Goal: Navigation & Orientation: Find specific page/section

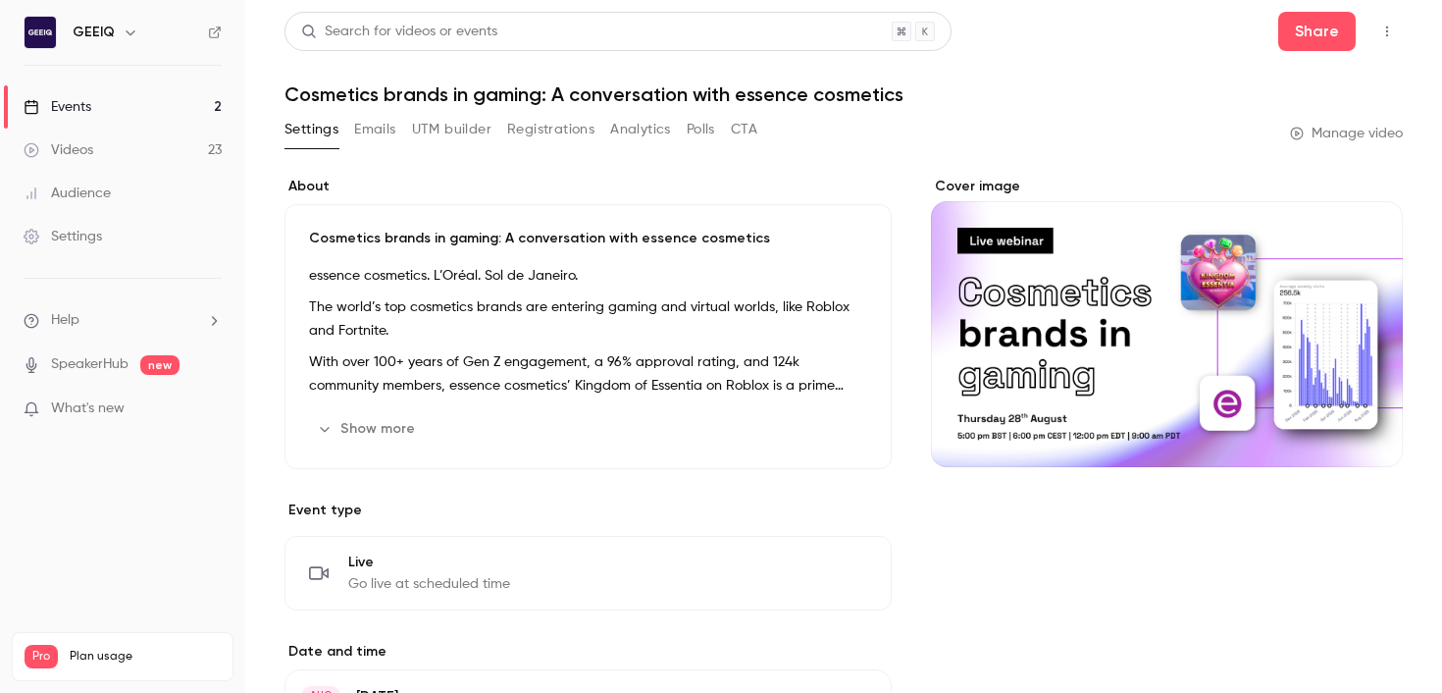
click at [135, 113] on link "Events 2" at bounding box center [122, 106] width 245 height 43
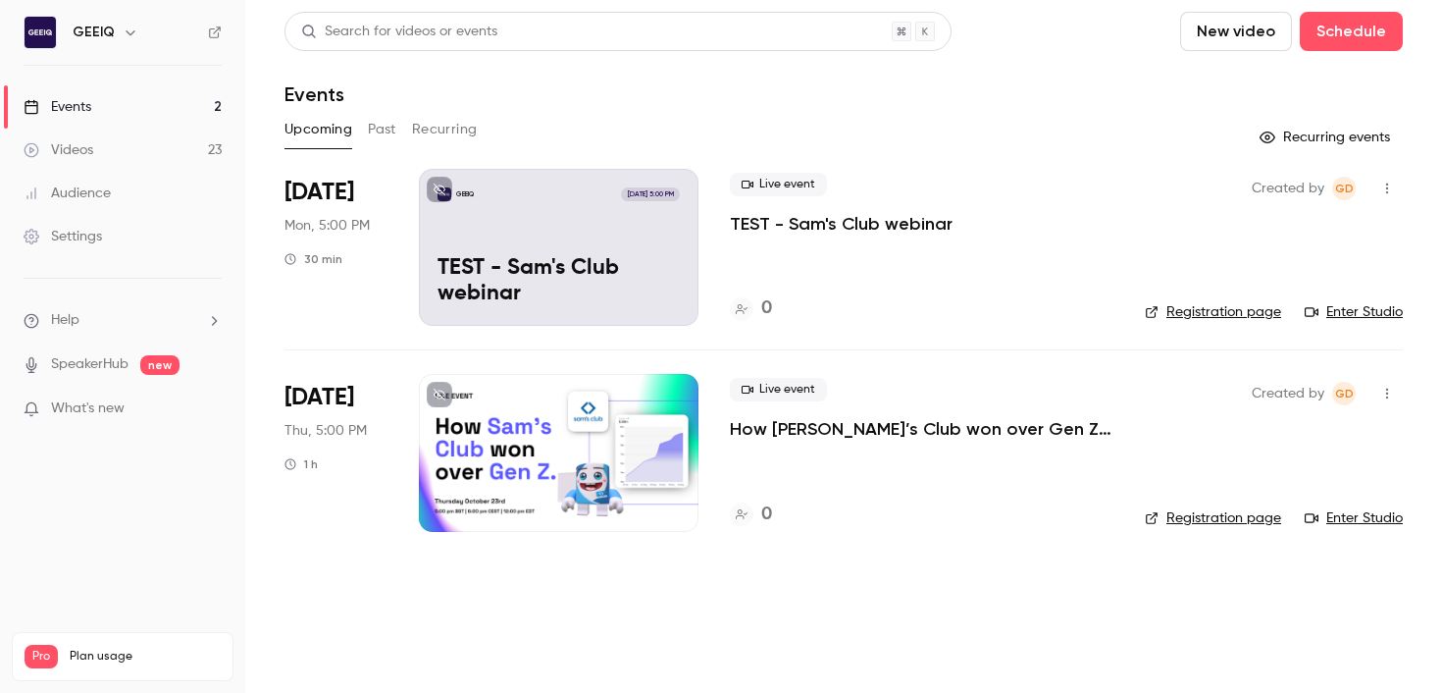
click at [861, 414] on div "Live event How [PERSON_NAME]’s Club won over Gen Z & Alpha" at bounding box center [922, 409] width 384 height 63
click at [861, 424] on p "How [PERSON_NAME]’s Club won over Gen Z & Alpha" at bounding box center [922, 429] width 384 height 24
